Goal: Transaction & Acquisition: Book appointment/travel/reservation

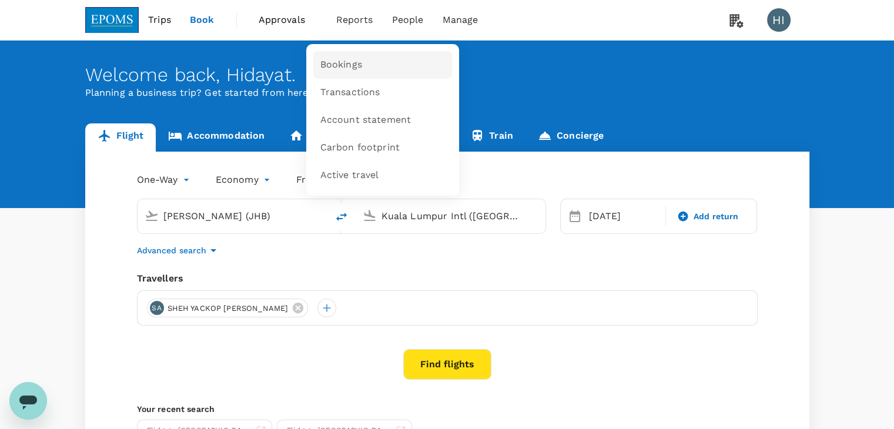
click at [347, 61] on span "Bookings" at bounding box center [341, 65] width 42 height 14
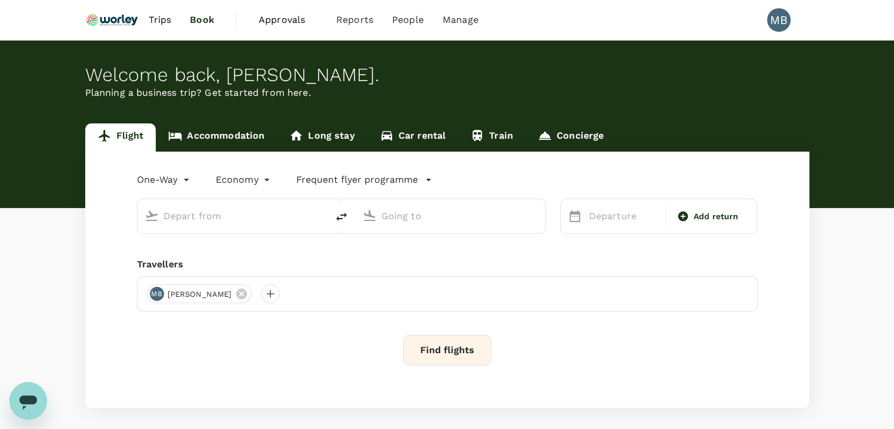
type input "premium-economy"
type input "Kuala Lumpur Intl ([GEOGRAPHIC_DATA])"
type input "London Heathrow (LHR)"
